Goal: Find specific page/section: Find specific page/section

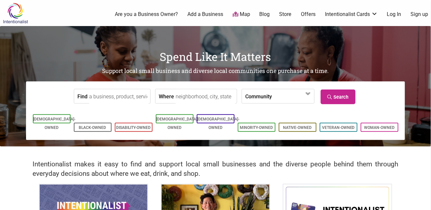
click at [105, 114] on ul "[DEMOGRAPHIC_DATA]-Owned Black-Owned Disability-Owned [DEMOGRAPHIC_DATA]-Owned …" at bounding box center [215, 123] width 369 height 21
click at [103, 125] on link "Black-Owned" at bounding box center [92, 127] width 27 height 5
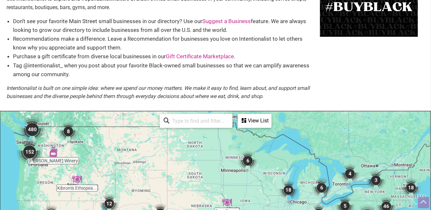
scroll to position [53, 0]
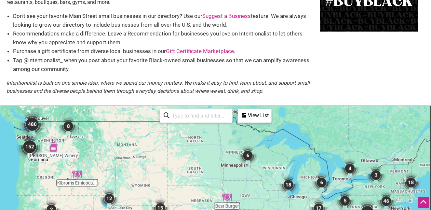
click at [30, 124] on img "480" at bounding box center [32, 124] width 26 height 26
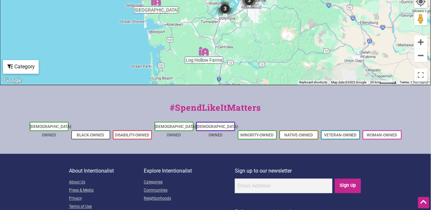
scroll to position [329, 0]
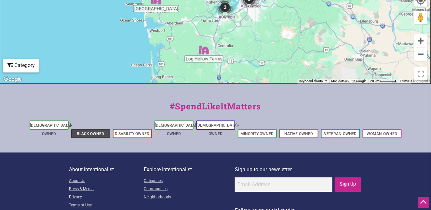
click at [94, 129] on li "Black-Owned" at bounding box center [90, 133] width 39 height 9
click at [94, 132] on link "Black-Owned" at bounding box center [90, 134] width 27 height 5
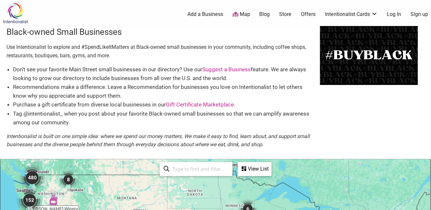
click at [192, 163] on input "search" at bounding box center [199, 169] width 59 height 13
click at [247, 167] on div "View List" at bounding box center [255, 169] width 33 height 12
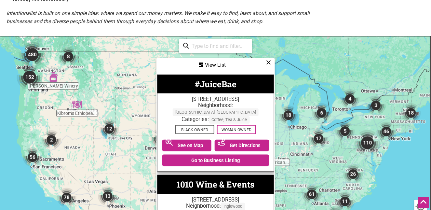
scroll to position [120, 0]
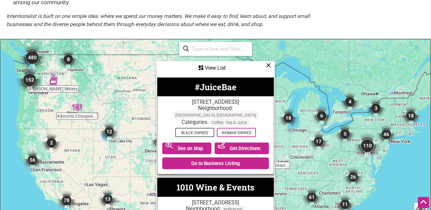
click at [32, 60] on img "480" at bounding box center [32, 58] width 26 height 26
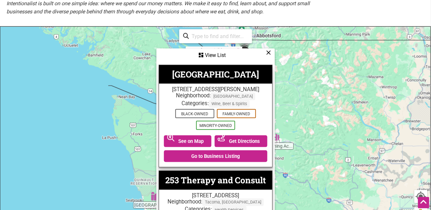
scroll to position [132, 0]
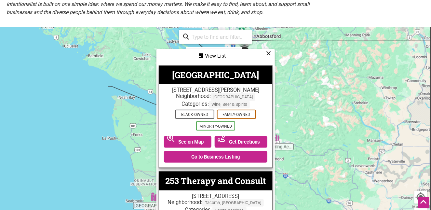
click at [202, 53] on icon at bounding box center [201, 55] width 5 height 5
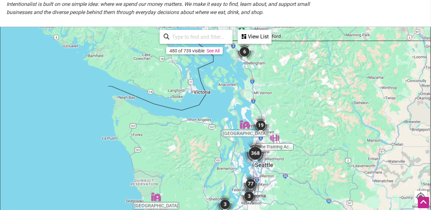
click at [212, 48] on link "See All" at bounding box center [213, 50] width 13 height 5
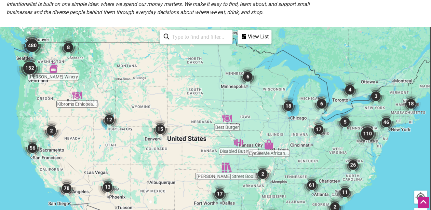
click at [32, 45] on img "480" at bounding box center [32, 46] width 26 height 26
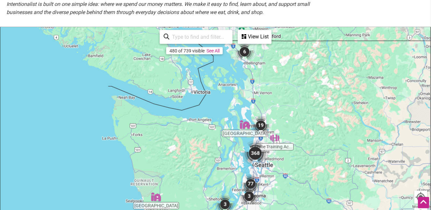
click at [258, 154] on img "368" at bounding box center [255, 153] width 26 height 26
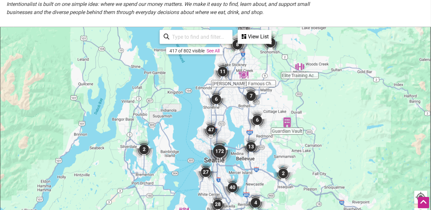
click at [248, 35] on div "View List" at bounding box center [255, 37] width 33 height 12
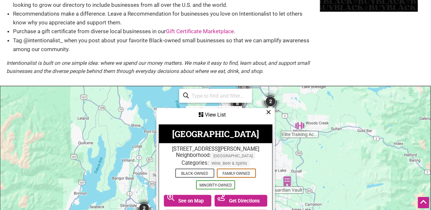
scroll to position [73, 0]
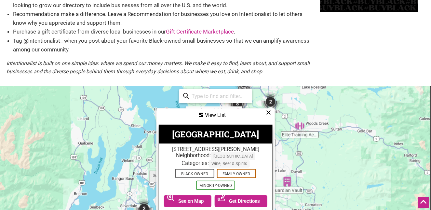
click at [198, 97] on input "search" at bounding box center [218, 96] width 59 height 13
click at [179, 113] on div "View List" at bounding box center [215, 115] width 117 height 12
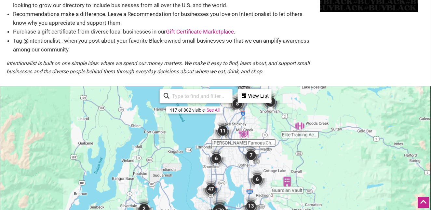
click at [246, 94] on icon at bounding box center [244, 95] width 5 height 5
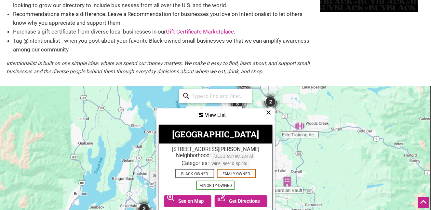
drag, startPoint x: 260, startPoint y: 121, endPoint x: 416, endPoint y: 52, distance: 170.4
click at [416, 52] on div "Black-owned Small Businesses Use Intentionalist to explore and #SpendLikeItMatt…" at bounding box center [215, 19] width 431 height 133
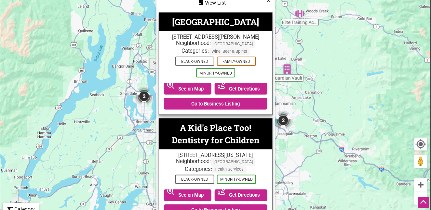
scroll to position [183, 0]
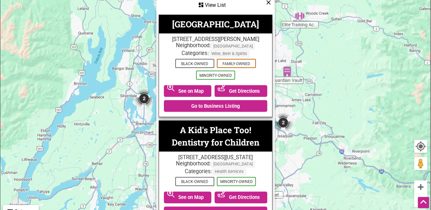
click at [270, 3] on icon at bounding box center [268, 2] width 5 height 0
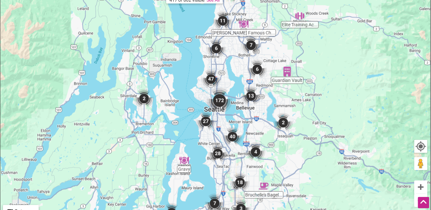
click at [220, 99] on img "172" at bounding box center [220, 101] width 26 height 26
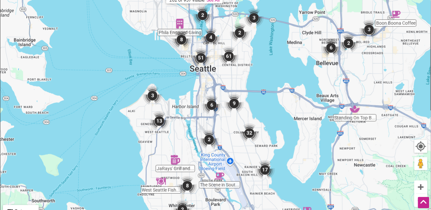
click at [201, 61] on img "51" at bounding box center [201, 58] width 20 height 20
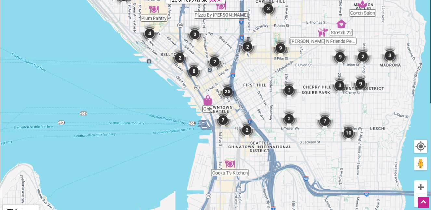
click at [230, 90] on img "25" at bounding box center [228, 92] width 20 height 20
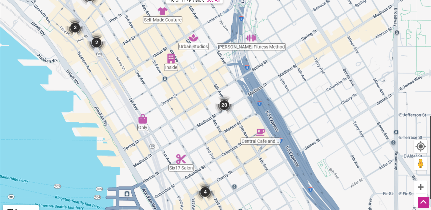
click at [226, 102] on img "20" at bounding box center [225, 105] width 20 height 20
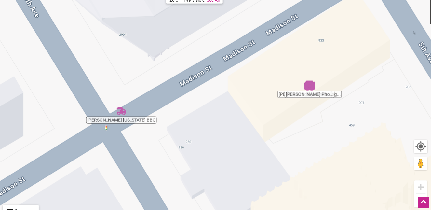
click at [422, 194] on button "Zoom out" at bounding box center [421, 200] width 13 height 13
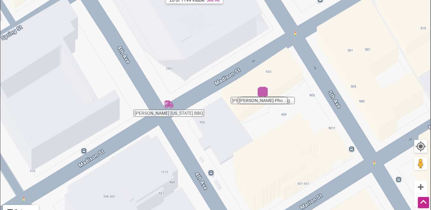
click at [422, 194] on button "Zoom out" at bounding box center [421, 200] width 13 height 13
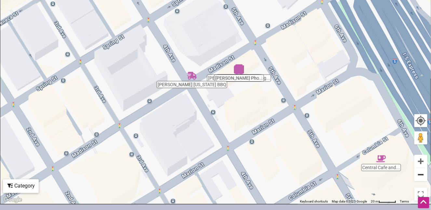
scroll to position [188, 0]
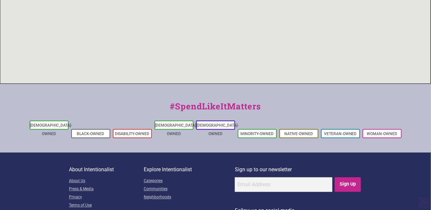
scroll to position [329, 0]
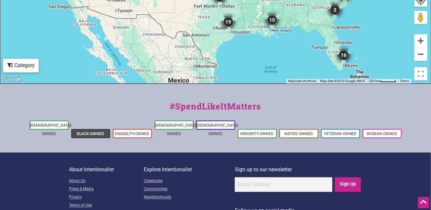
click at [90, 132] on link "Black-Owned" at bounding box center [90, 134] width 27 height 5
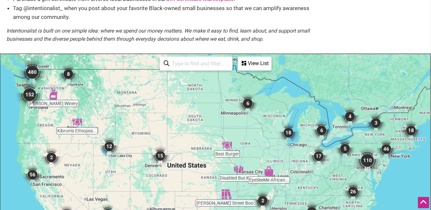
scroll to position [108, 0]
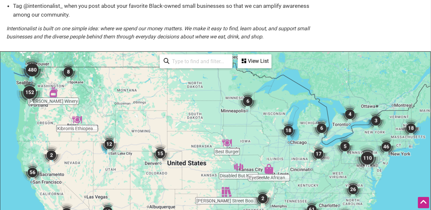
click at [32, 71] on img "480" at bounding box center [32, 70] width 26 height 26
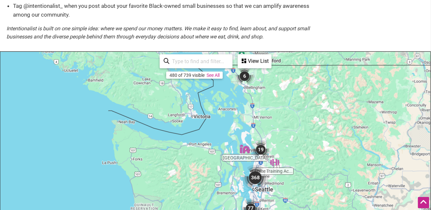
click at [249, 63] on div "View List" at bounding box center [255, 61] width 33 height 12
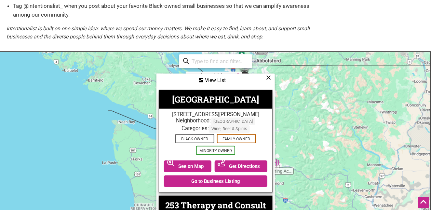
click at [208, 81] on div "View List" at bounding box center [215, 80] width 117 height 12
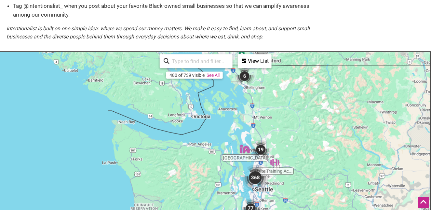
click at [208, 81] on div "To navigate, press the arrow keys." at bounding box center [215, 178] width 430 height 253
click at [212, 77] on link "See All" at bounding box center [213, 75] width 13 height 5
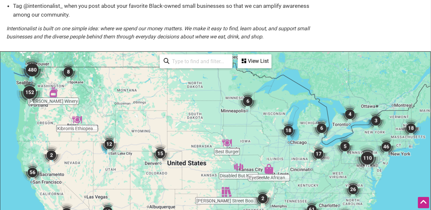
click at [256, 65] on div "View List" at bounding box center [255, 61] width 33 height 12
